Goal: Check status: Check status

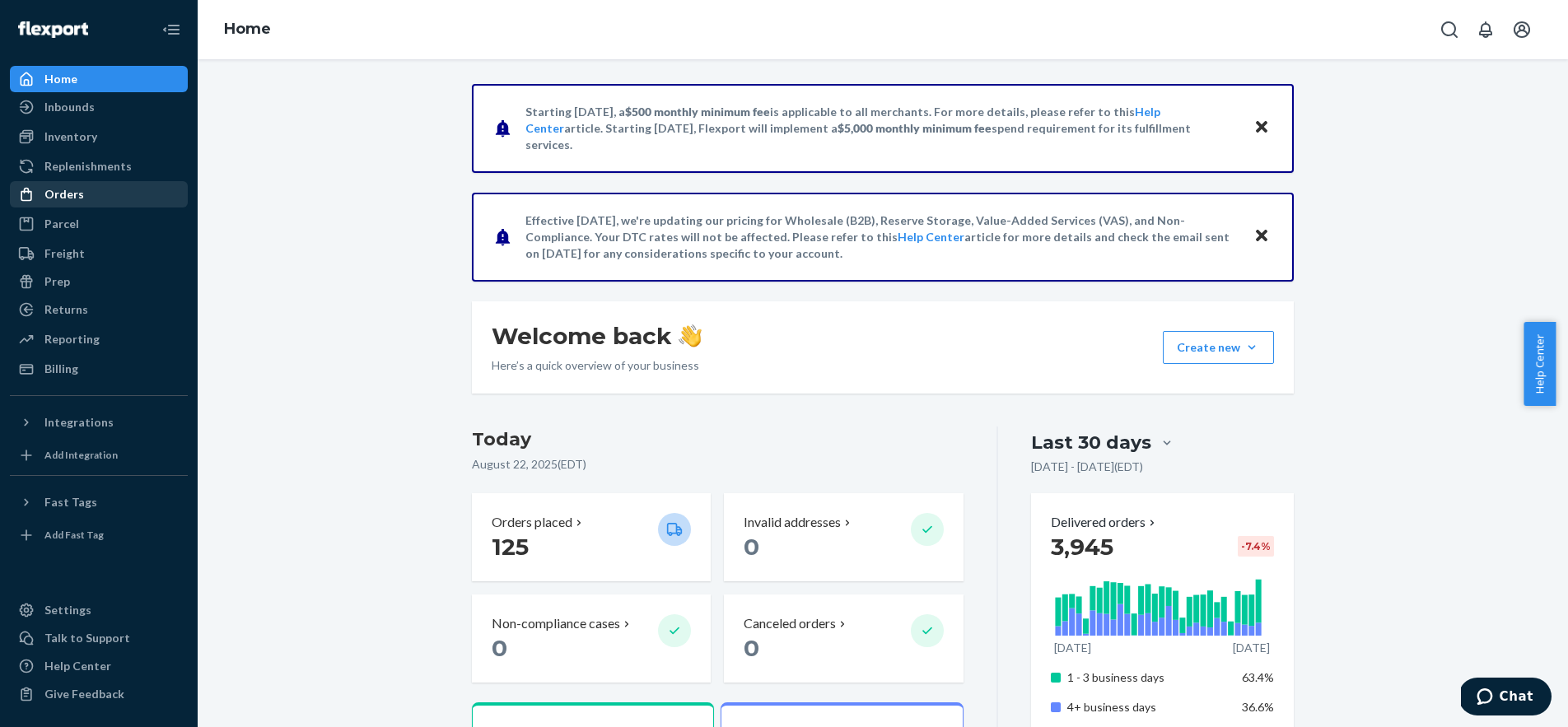
click at [67, 203] on div "Orders" at bounding box center [98, 194] width 175 height 23
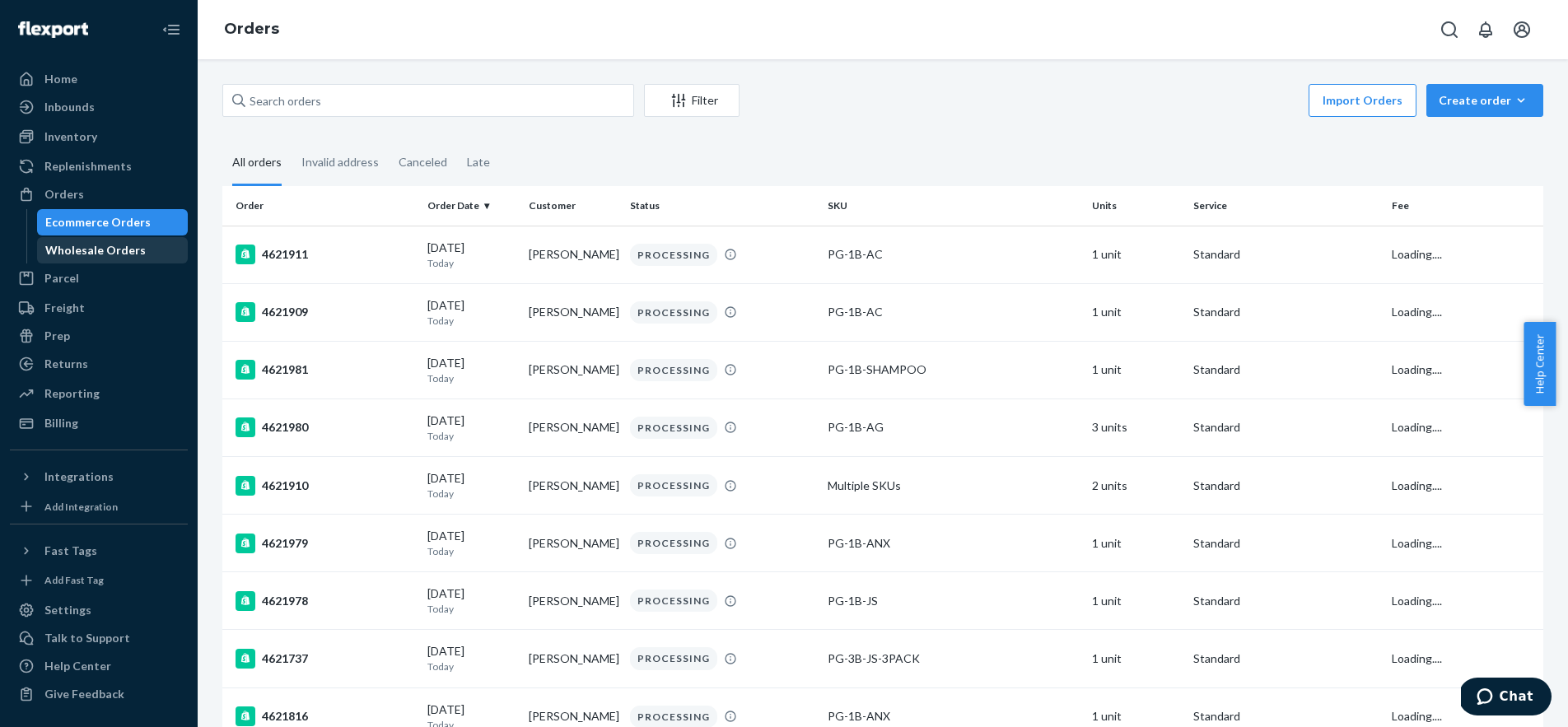
click at [115, 252] on div "Wholesale Orders" at bounding box center [96, 250] width 100 height 17
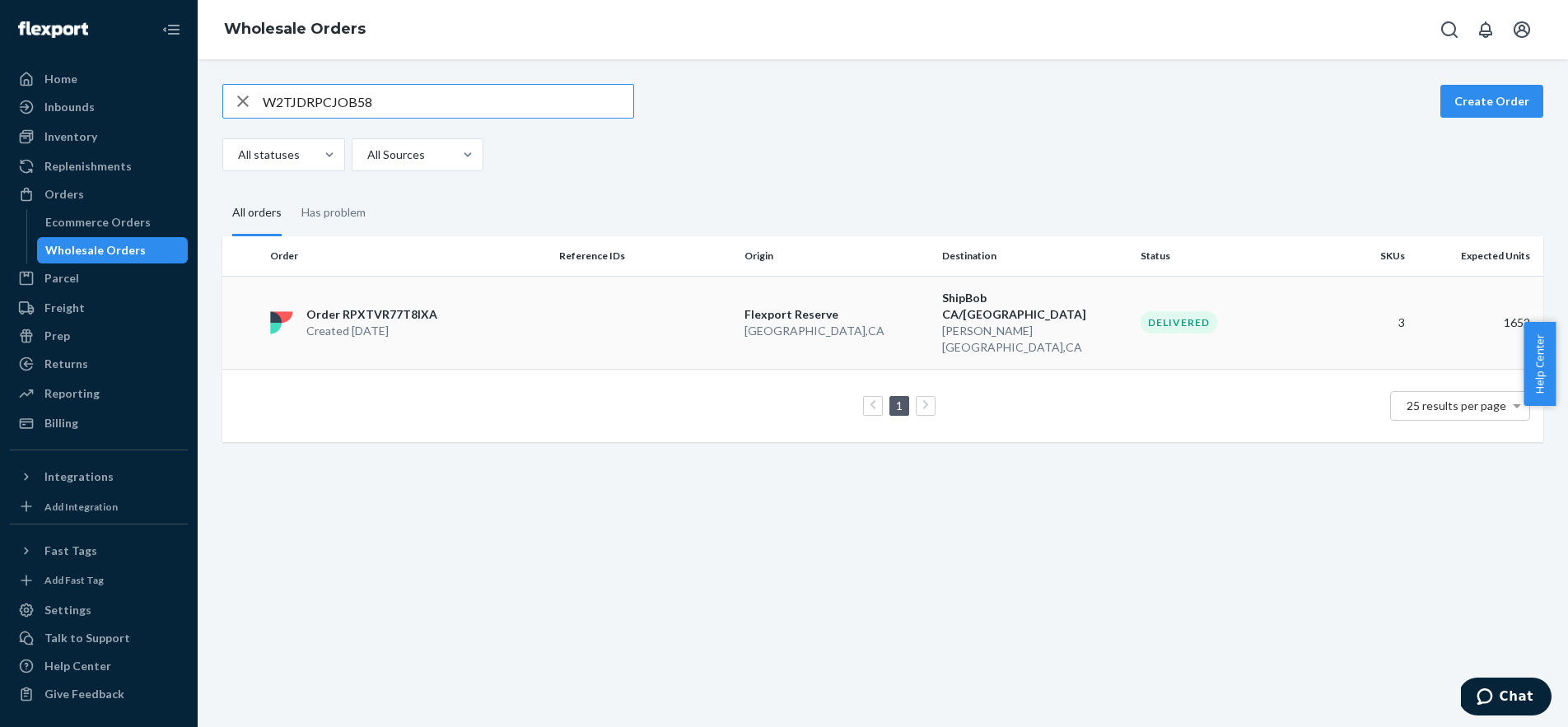
type input "W2TJDRPCJOB58"
click at [483, 320] on div "Order RPXTVR77T8IXA Created [DATE]" at bounding box center [407, 323] width 289 height 33
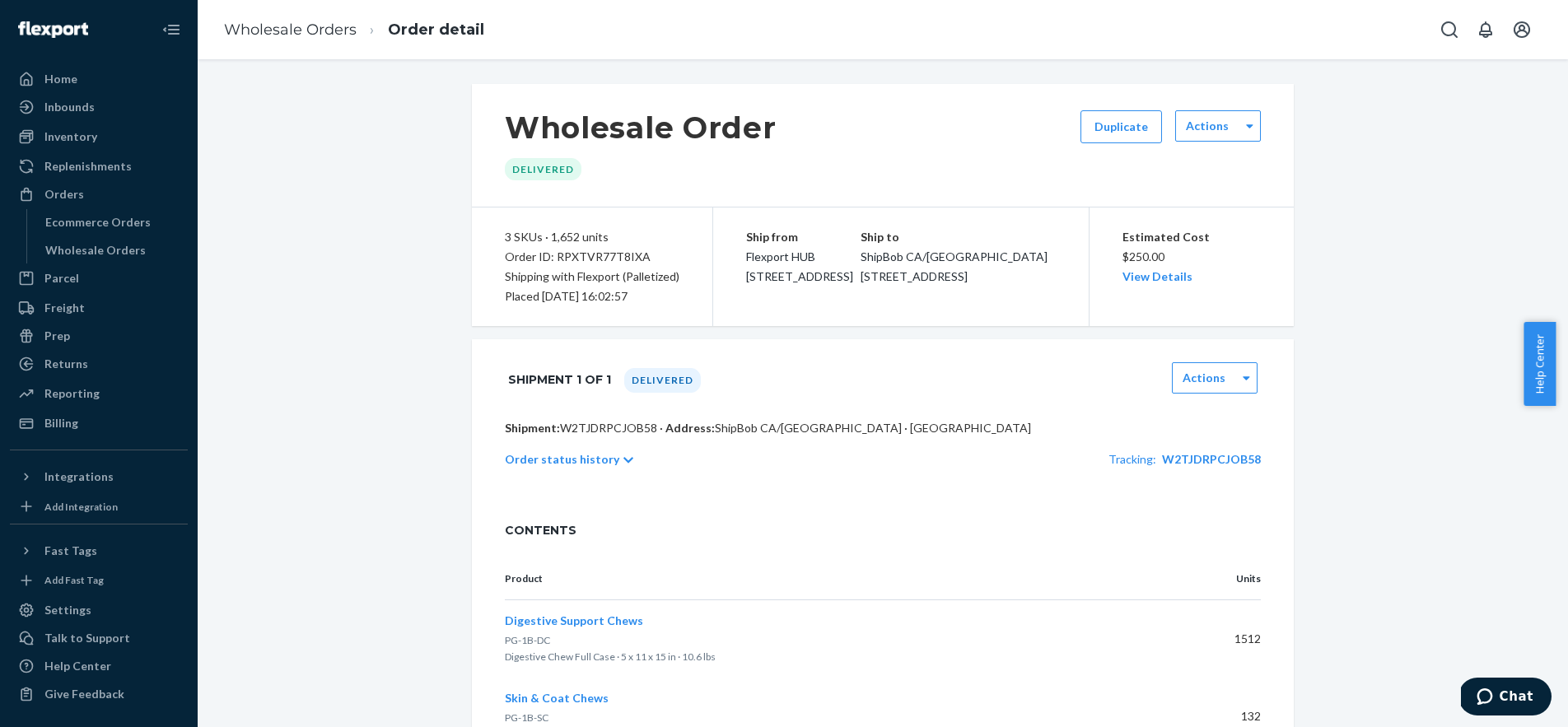
click at [604, 427] on p "Shipment: W2TJDRPCJOB58 · Address: [GEOGRAPHIC_DATA]/[GEOGRAPHIC_DATA] · [GEOGR…" at bounding box center [882, 428] width 755 height 17
copy p "W2TJDRPCJOB58"
click at [1521, 27] on icon "Open account menu" at bounding box center [1521, 30] width 20 height 20
click at [1421, 161] on div "Log out" at bounding box center [1483, 176] width 124 height 31
